Goal: Task Accomplishment & Management: Manage account settings

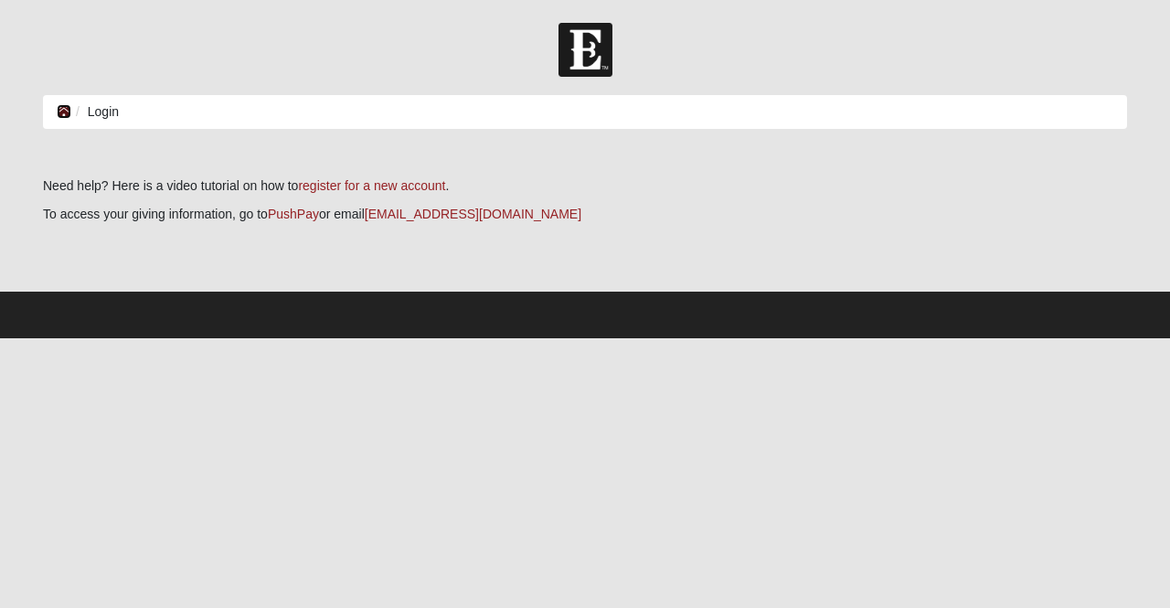
click at [60, 112] on icon at bounding box center [64, 111] width 15 height 13
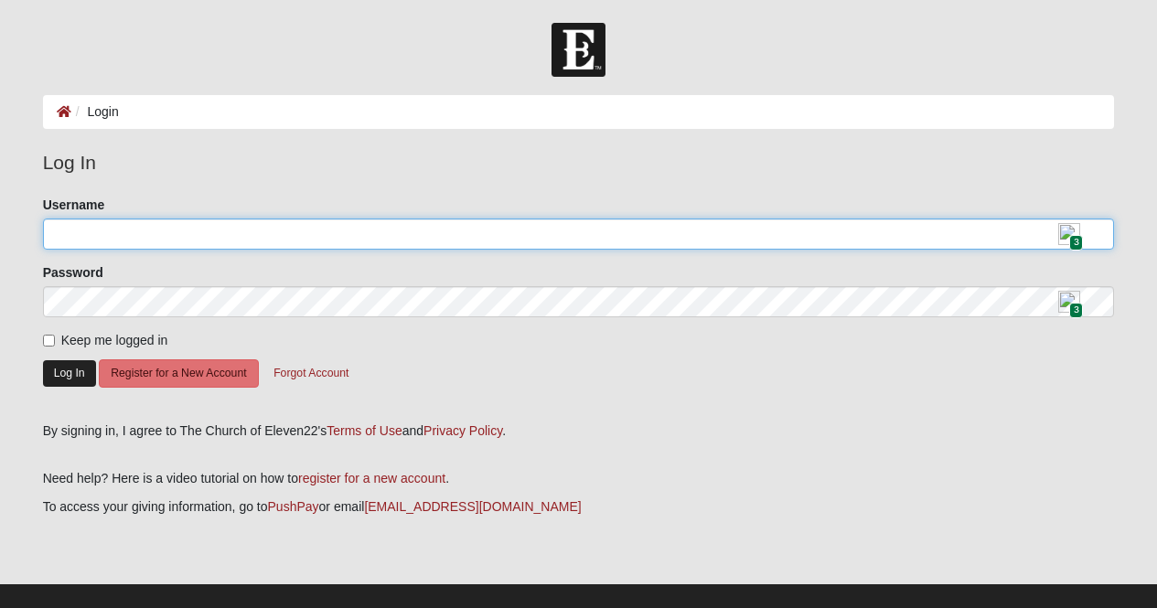
type input "Caroline@fletchfamily.com"
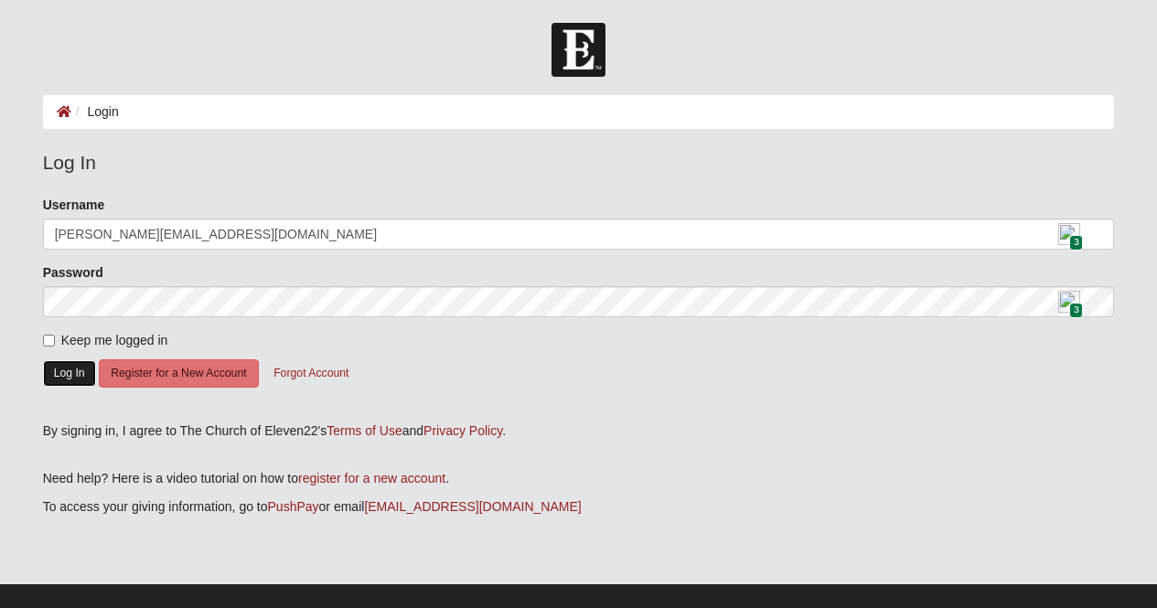
click at [67, 372] on button "Log In" at bounding box center [69, 373] width 53 height 27
